Goal: Check status: Check status

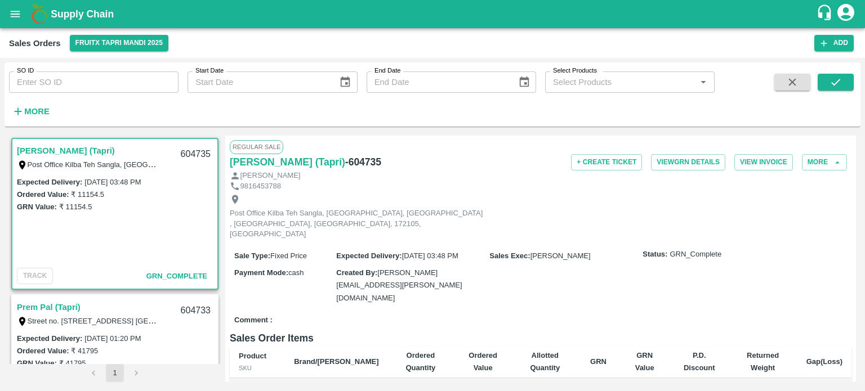
click at [144, 71] on div "SO ID SO ID" at bounding box center [89, 77] width 178 height 30
click at [142, 73] on input "SO ID" at bounding box center [93, 81] width 169 height 21
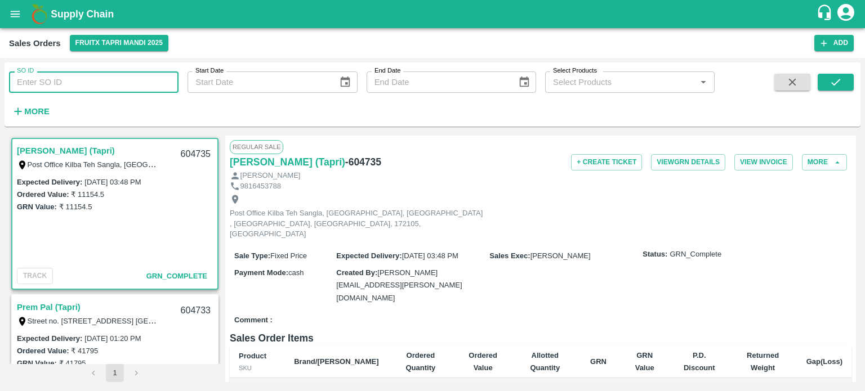
click at [142, 74] on input "SO ID" at bounding box center [93, 81] width 169 height 21
paste input "604729"
type input "604729"
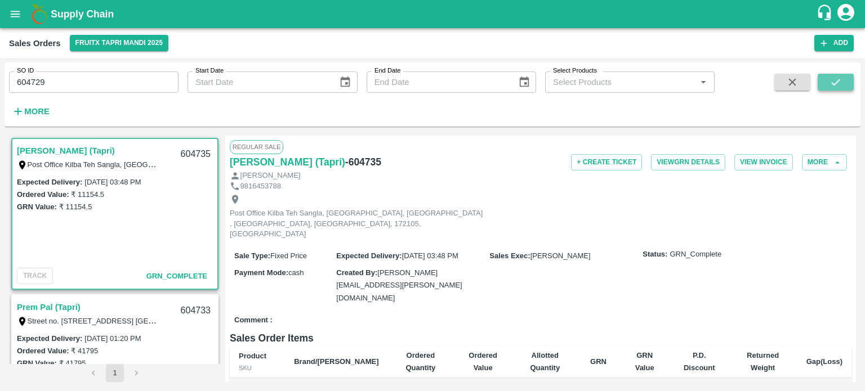
click at [844, 85] on button "submit" at bounding box center [835, 82] width 36 height 17
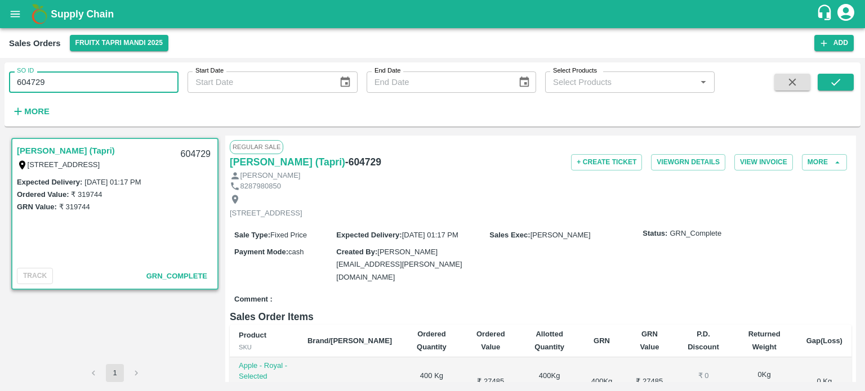
drag, startPoint x: 35, startPoint y: 75, endPoint x: 120, endPoint y: 80, distance: 84.6
click at [123, 83] on input "604729" at bounding box center [93, 81] width 169 height 21
click at [117, 78] on input "604731" at bounding box center [93, 81] width 169 height 21
click at [839, 87] on icon "submit" at bounding box center [835, 82] width 12 height 12
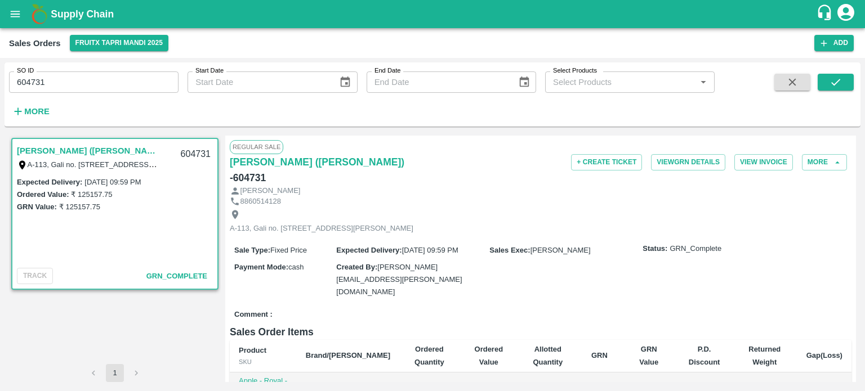
click at [78, 79] on input "604731" at bounding box center [93, 81] width 169 height 21
click at [838, 78] on icon "submit" at bounding box center [835, 82] width 12 height 12
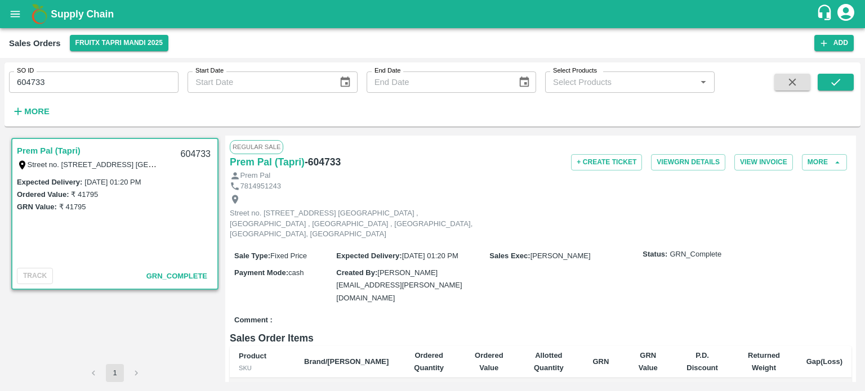
click at [77, 82] on input "604733" at bounding box center [93, 81] width 169 height 21
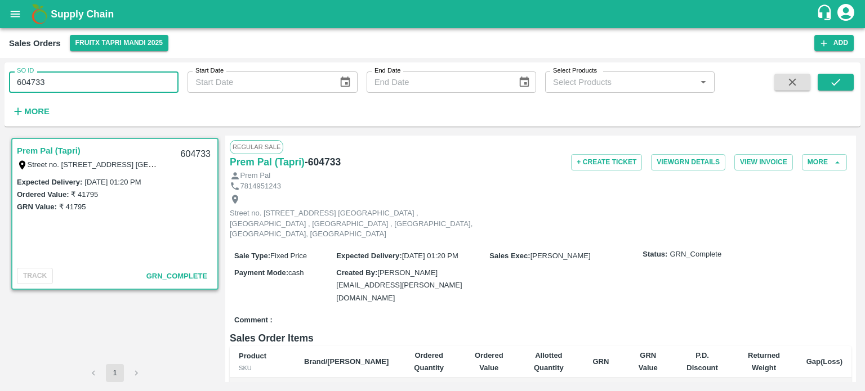
drag, startPoint x: 41, startPoint y: 76, endPoint x: 160, endPoint y: 80, distance: 119.4
click at [160, 80] on input "604733" at bounding box center [93, 81] width 169 height 21
click at [835, 78] on icon "submit" at bounding box center [835, 82] width 12 height 12
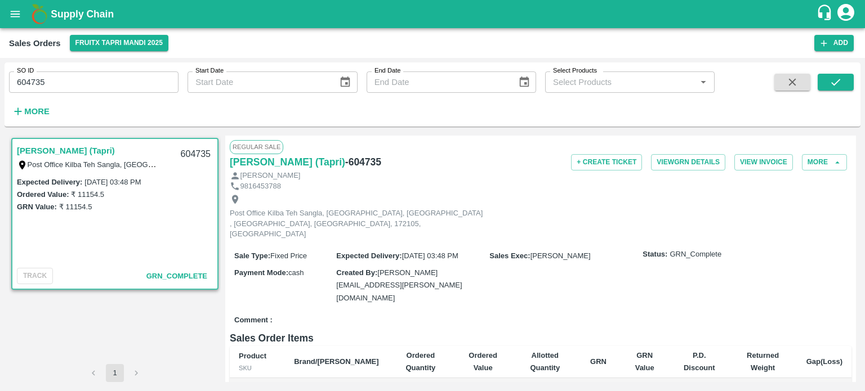
click at [86, 89] on input "604735" at bounding box center [93, 81] width 169 height 21
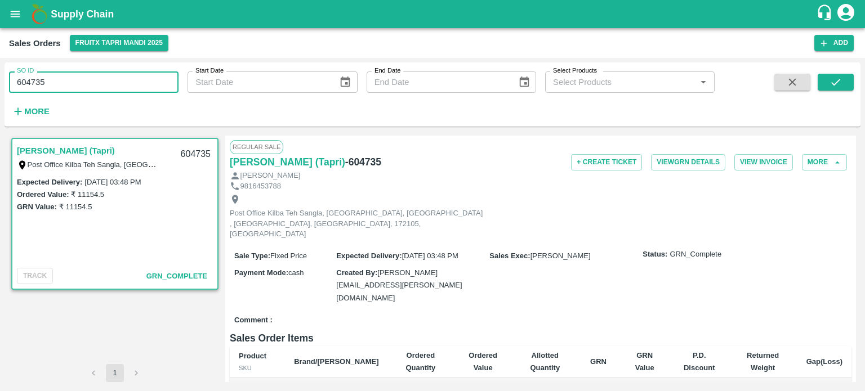
drag, startPoint x: 41, startPoint y: 79, endPoint x: 99, endPoint y: 67, distance: 59.2
click at [90, 71] on div "SO ID 604735 SO ID" at bounding box center [89, 77] width 178 height 30
click at [101, 80] on input "604732" at bounding box center [93, 81] width 169 height 21
type input "604732"
click at [831, 86] on icon "submit" at bounding box center [835, 82] width 12 height 12
